Goal: Information Seeking & Learning: Learn about a topic

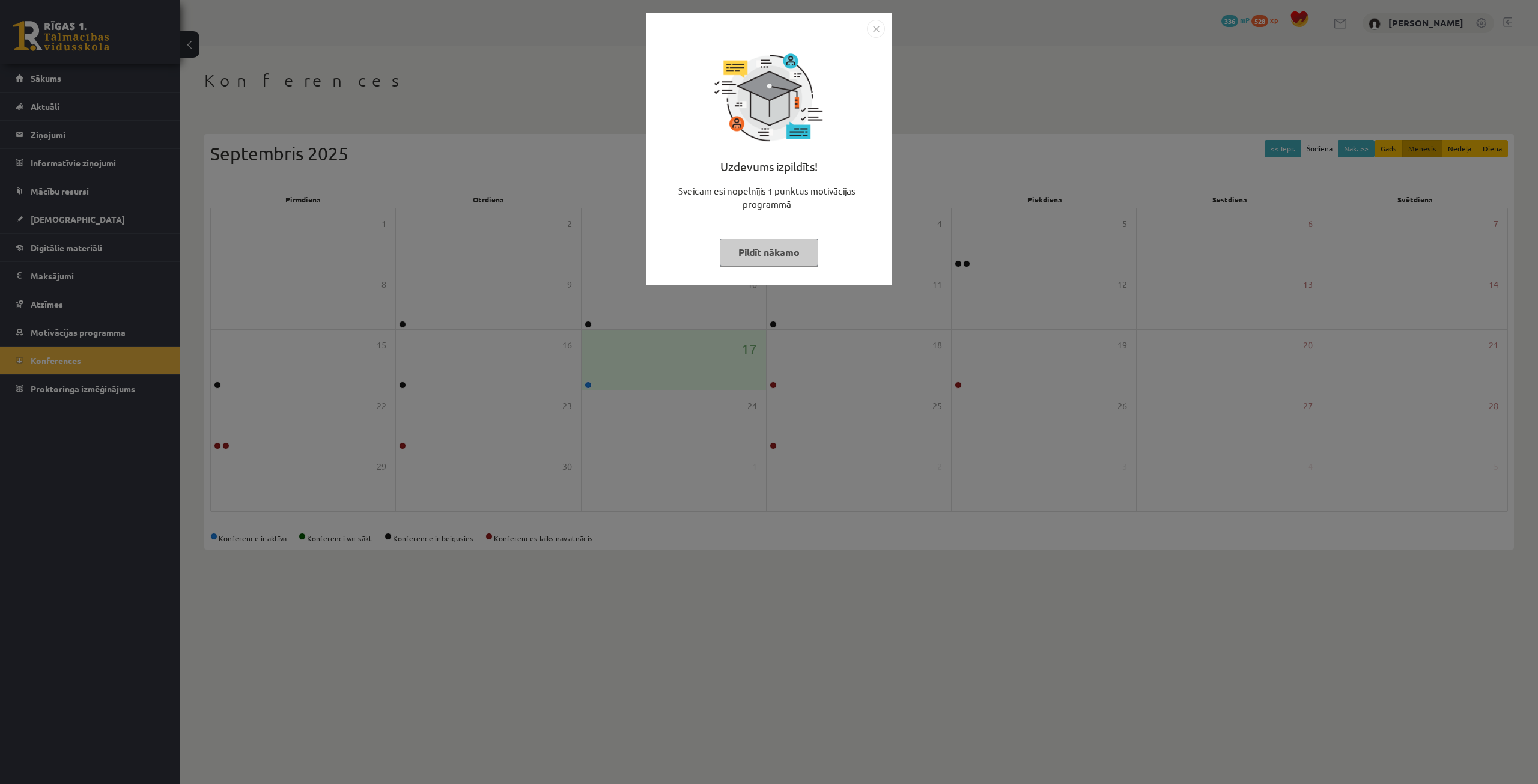
click at [780, 237] on div "Uzdevums izpildīts! Sveicam esi nopelnījis 1 punktus motivācijas programmā Pild…" at bounding box center [769, 158] width 232 height 240
click at [785, 259] on button "Pildīt nākamo" at bounding box center [769, 253] width 99 height 28
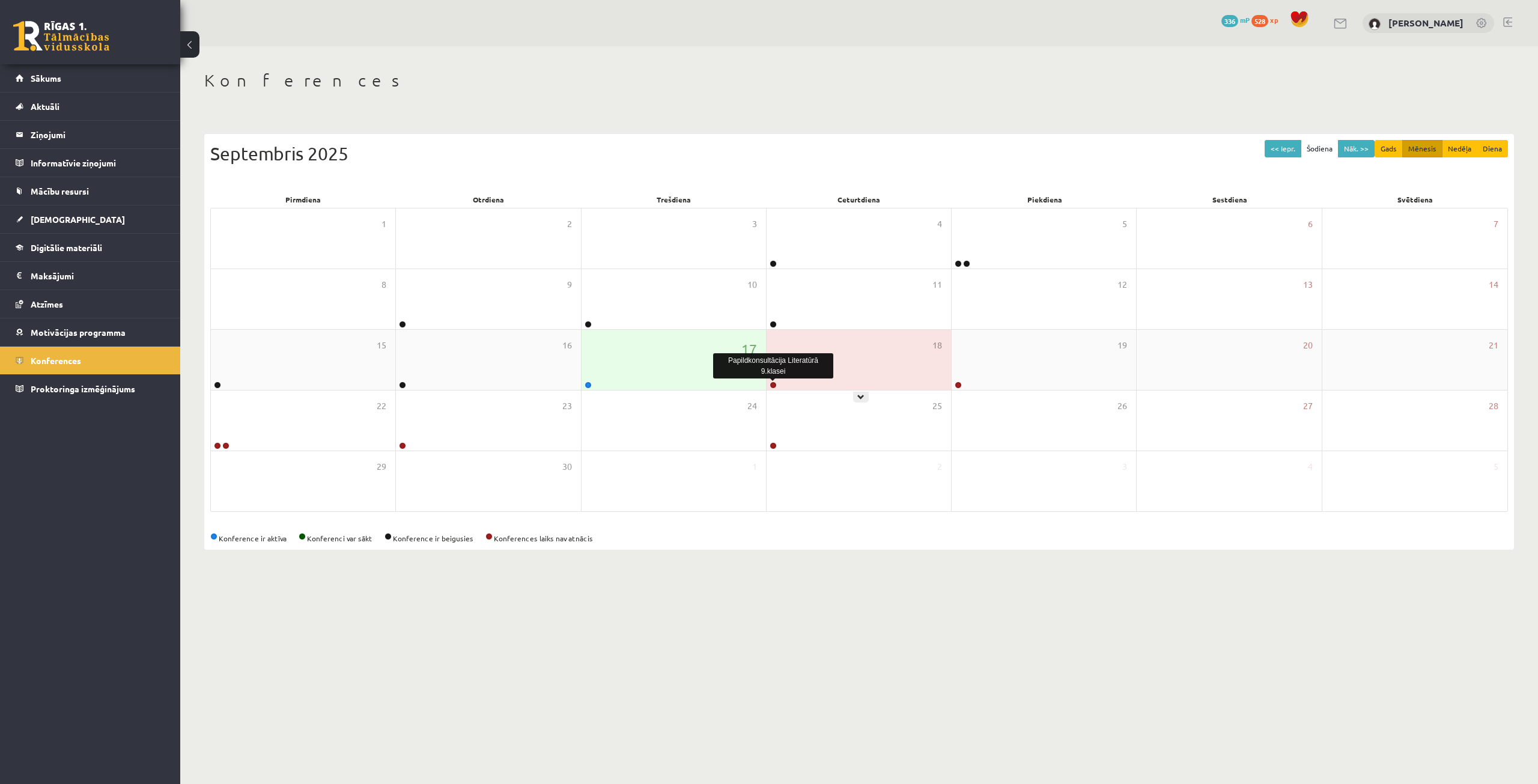
click at [772, 384] on link at bounding box center [773, 385] width 7 height 7
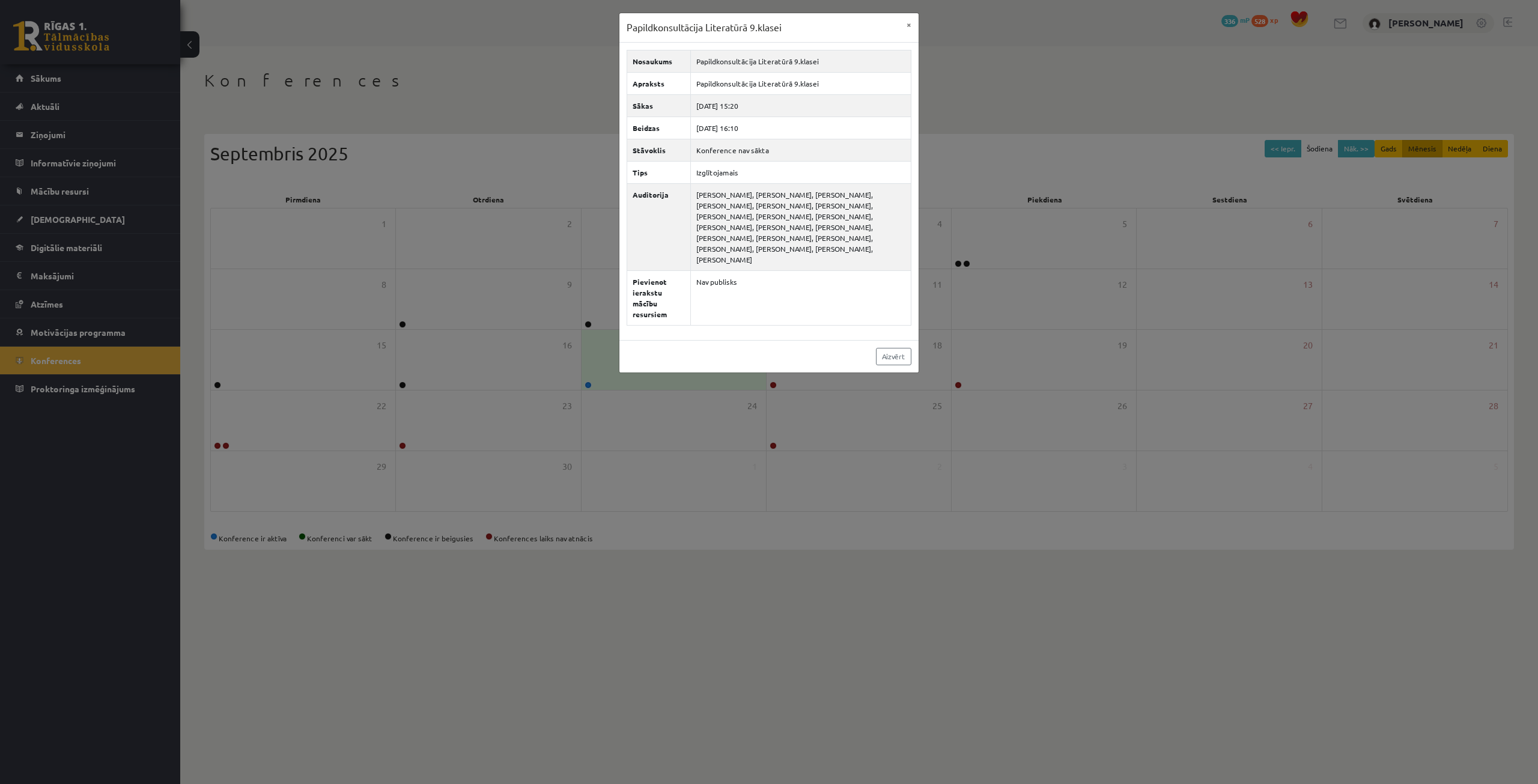
click at [994, 60] on div "Papildkonsultācija Literatūrā 9.klasei × Nosaukums Papildkonsultācija Literatūr…" at bounding box center [769, 392] width 1538 height 784
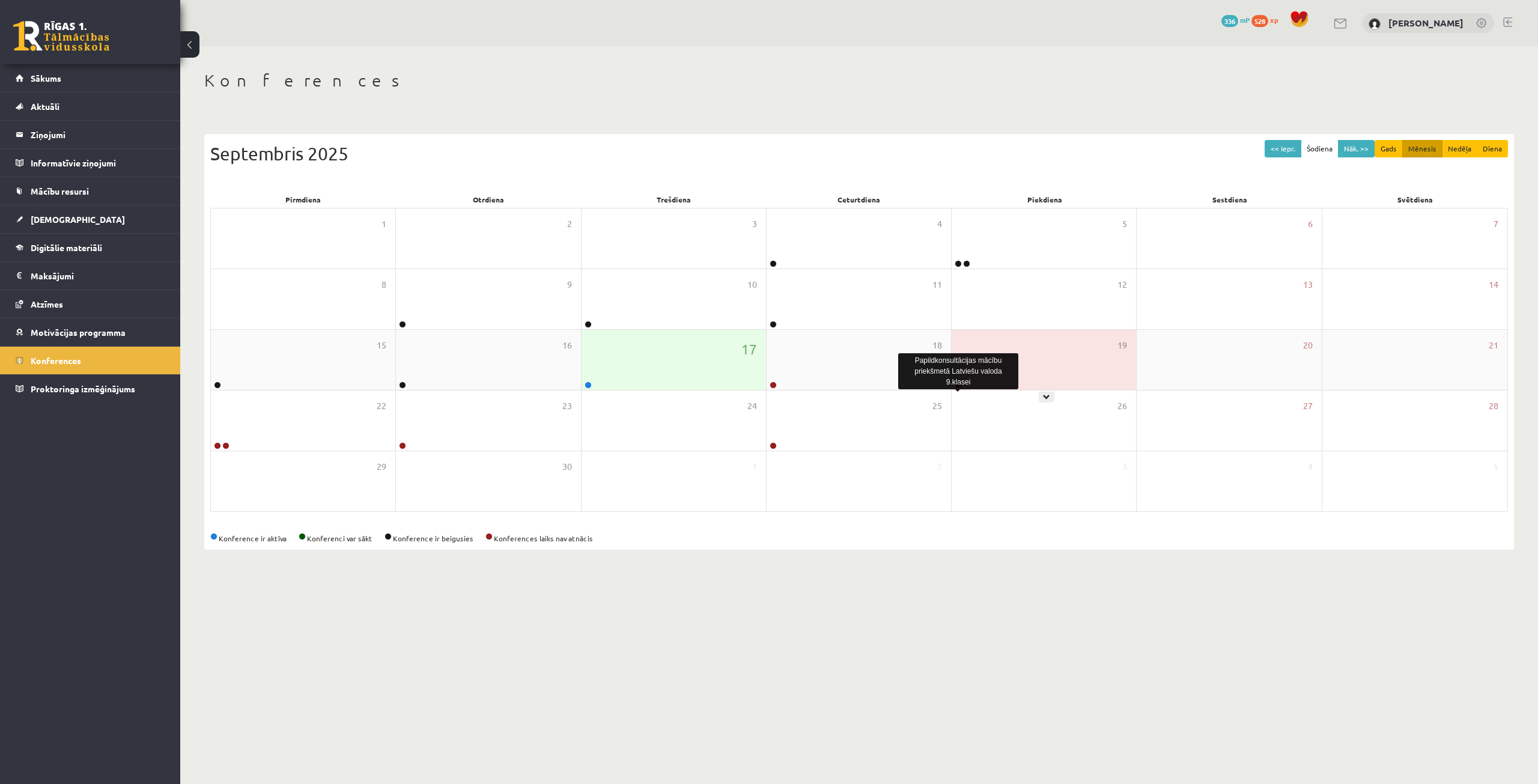
click at [958, 386] on link at bounding box center [958, 385] width 7 height 7
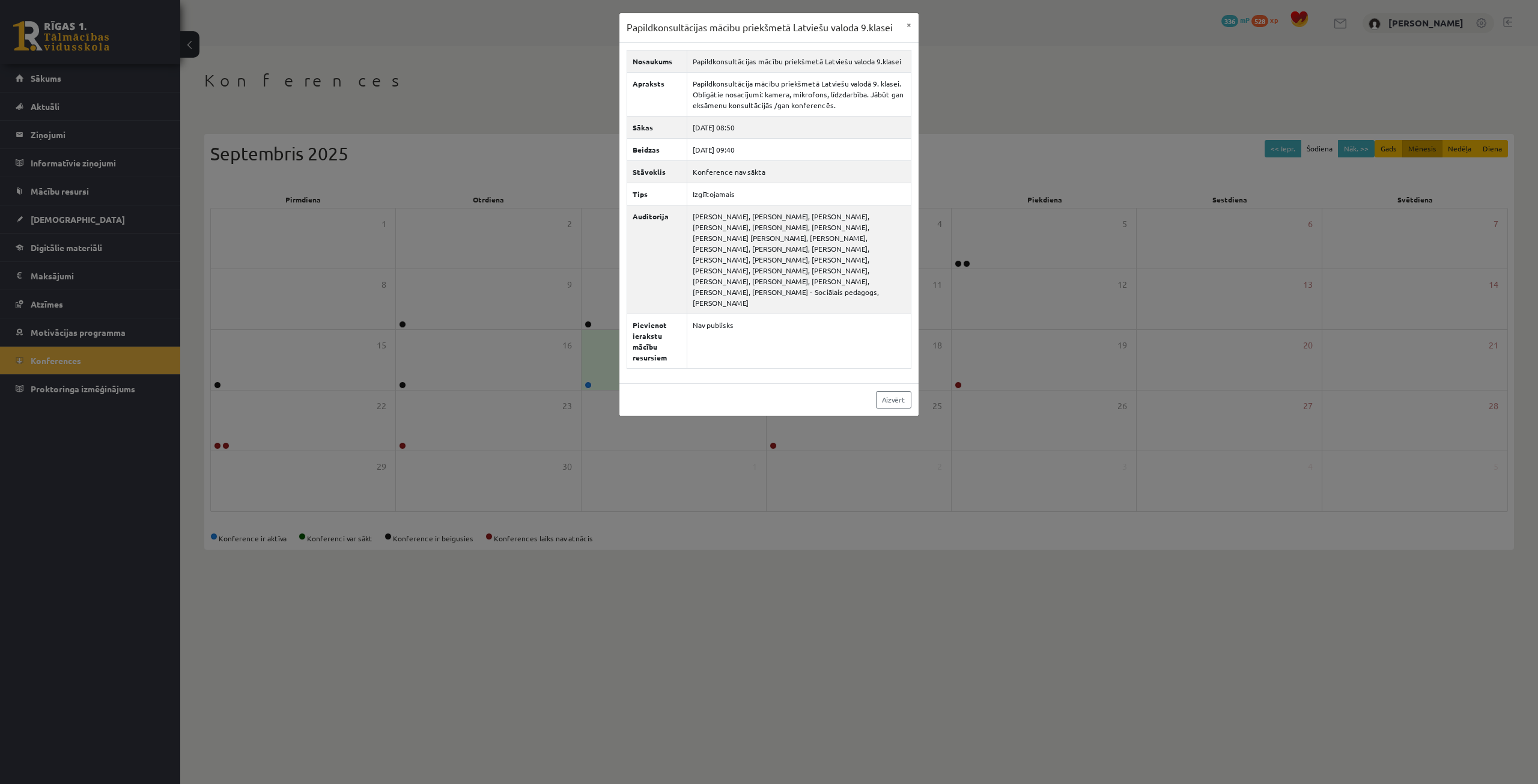
click at [962, 247] on div "Papildkonsultācijas mācību priekšmetā Latviešu valoda 9.klasei × Nosaukums Papi…" at bounding box center [769, 392] width 1538 height 784
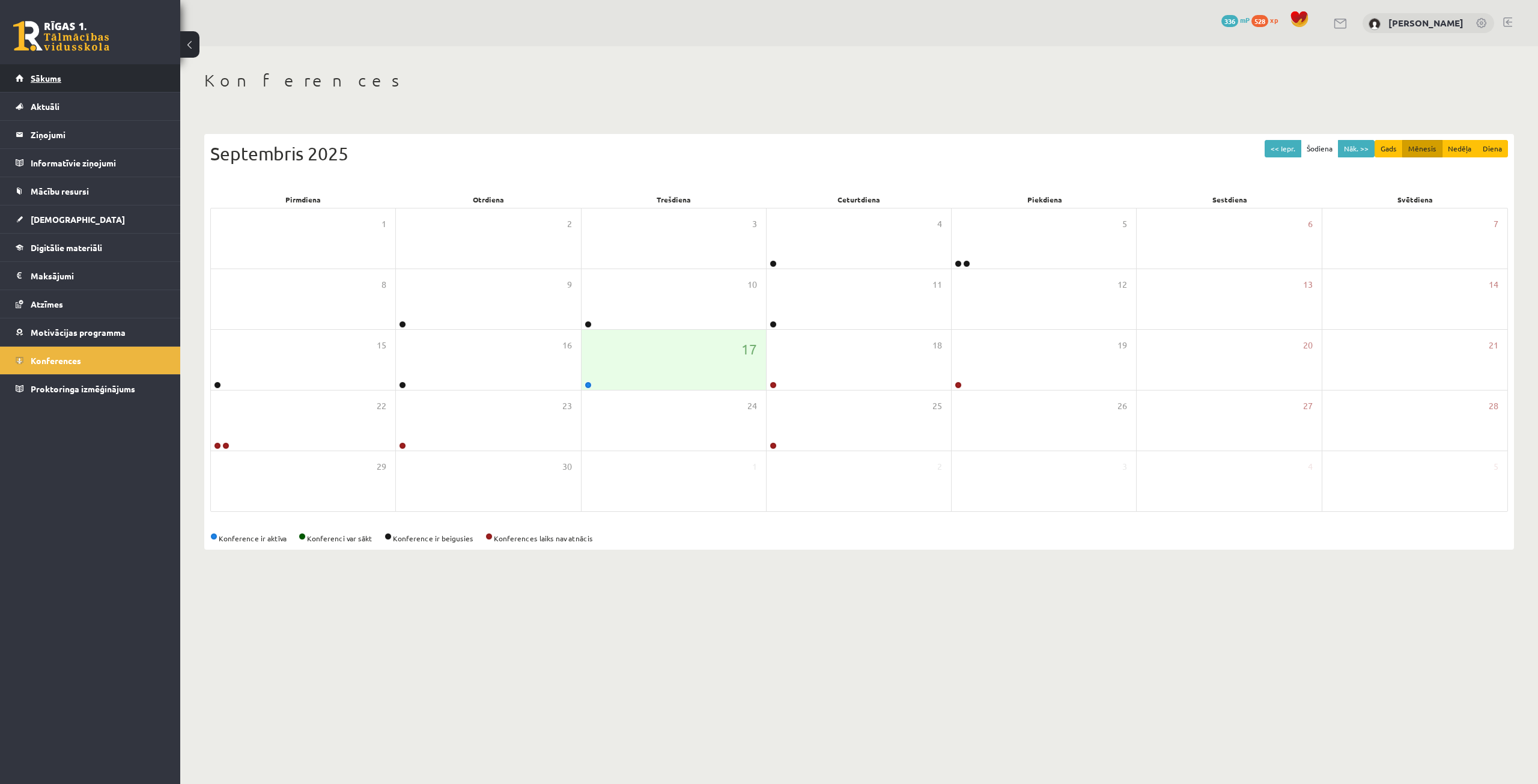
click at [83, 88] on link "Sākums" at bounding box center [91, 78] width 150 height 28
